Goal: Check status: Check status

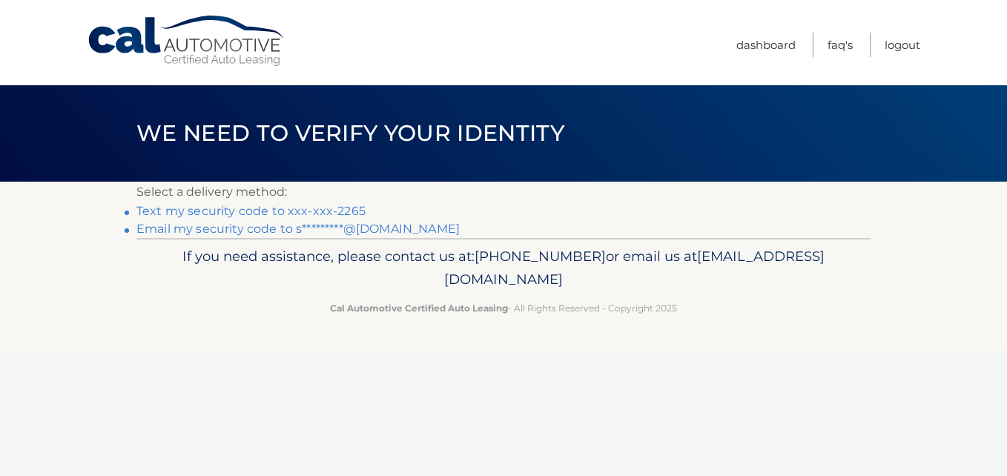
click at [226, 213] on link "Text my security code to xxx-xxx-2265" at bounding box center [250, 211] width 229 height 14
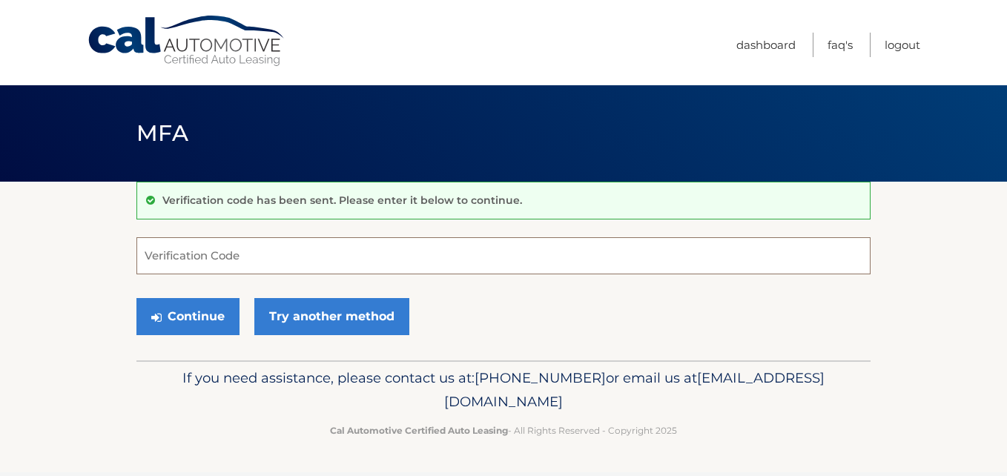
click at [231, 250] on input "Verification Code" at bounding box center [503, 255] width 734 height 37
click at [247, 247] on input "Verification Code" at bounding box center [503, 255] width 734 height 37
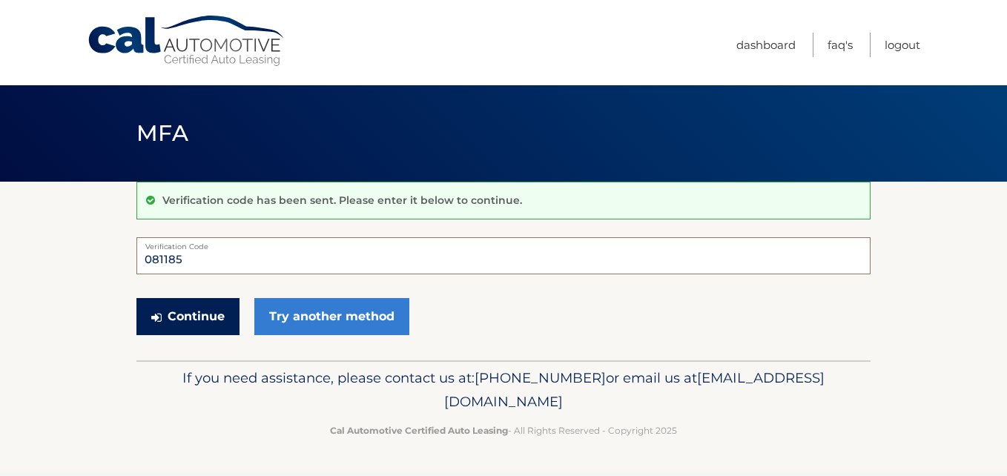
type input "081185"
click at [194, 316] on button "Continue" at bounding box center [187, 316] width 103 height 37
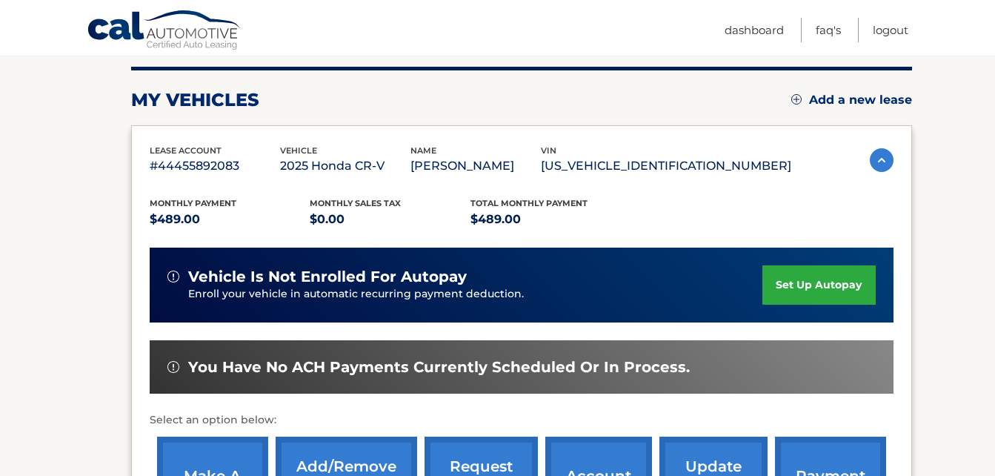
scroll to position [371, 0]
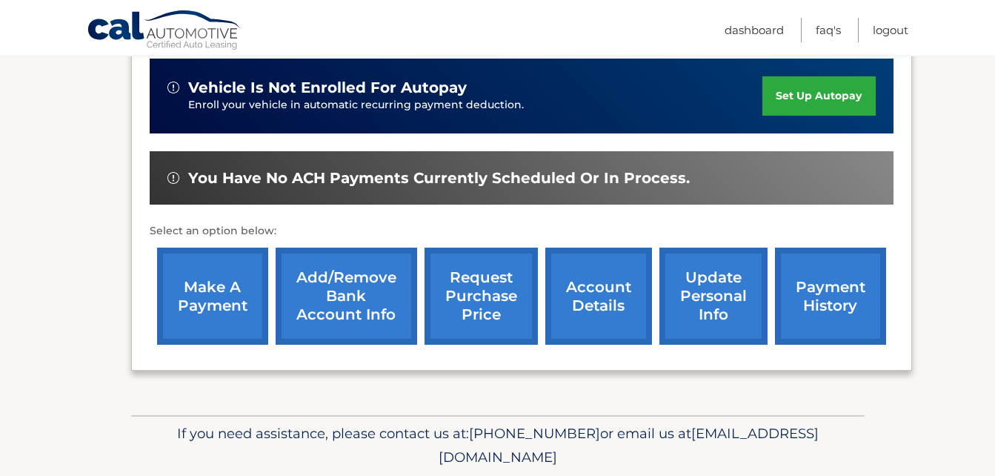
click at [839, 267] on link "payment history" at bounding box center [830, 296] width 111 height 97
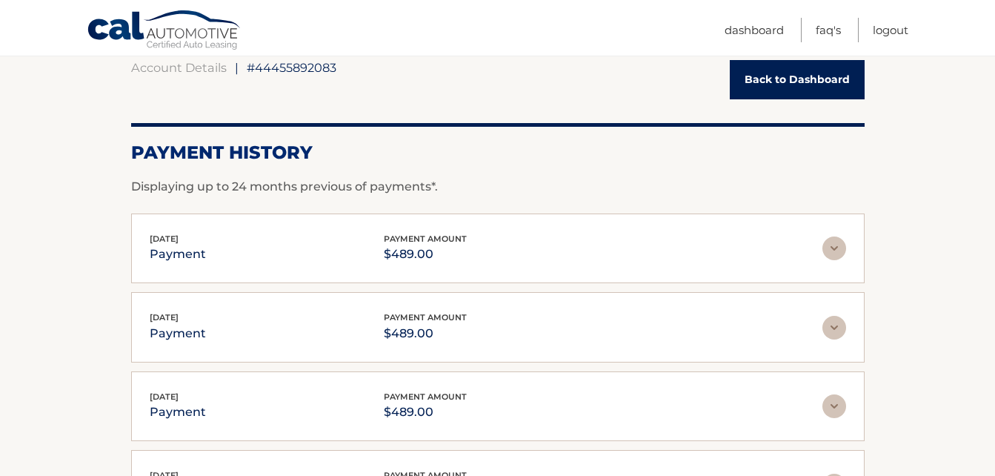
scroll to position [74, 0]
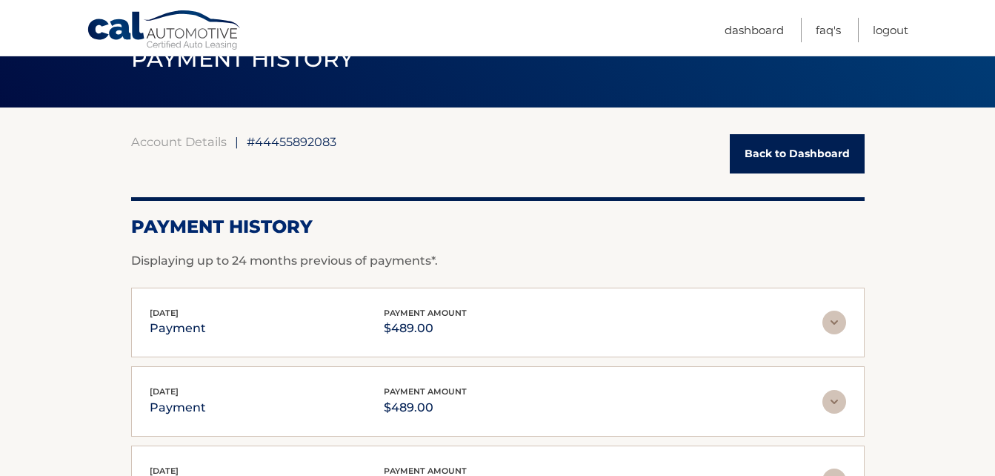
click at [837, 324] on img at bounding box center [835, 323] width 24 height 24
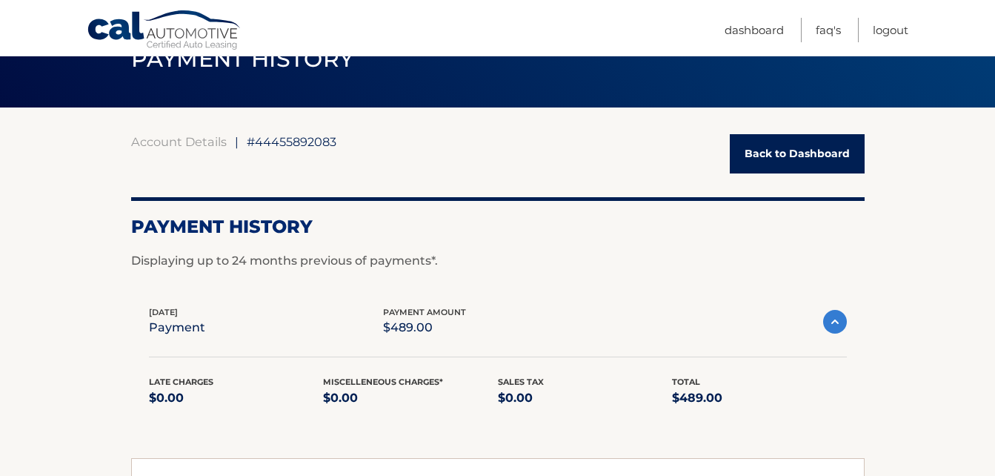
click at [837, 324] on img at bounding box center [835, 322] width 24 height 24
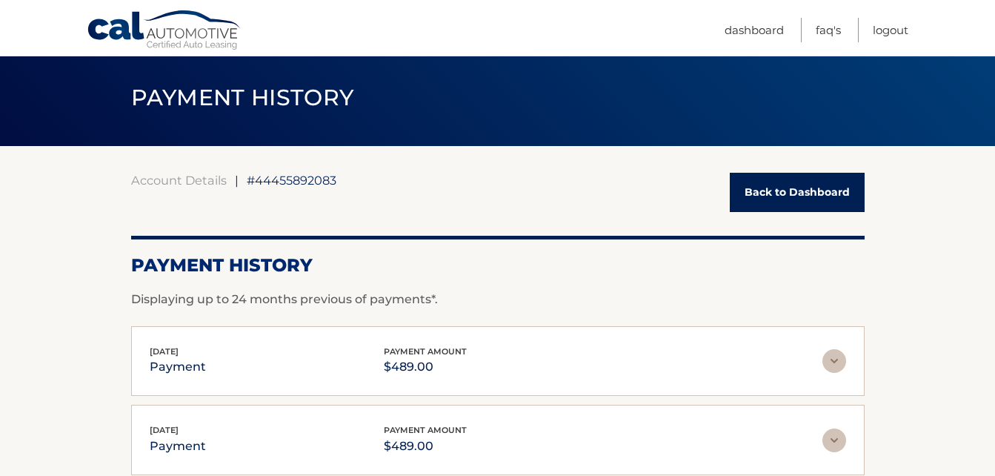
scroll to position [0, 0]
